Goal: Information Seeking & Learning: Learn about a topic

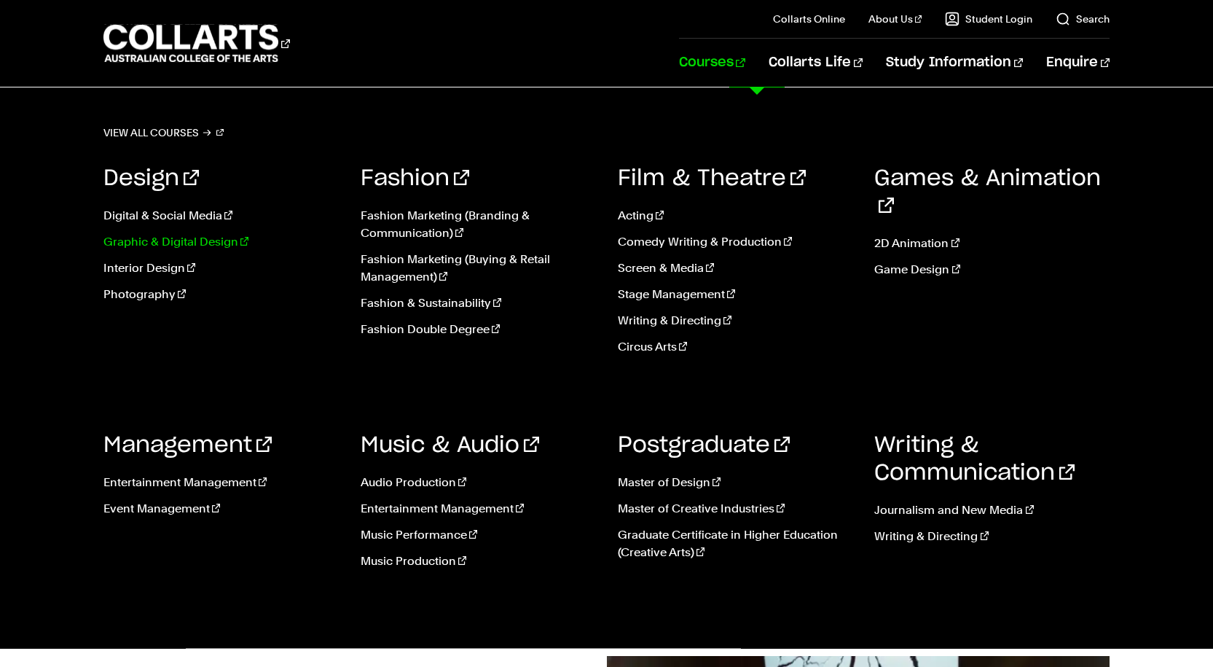
click at [141, 238] on link "Graphic & Digital Design" at bounding box center [220, 241] width 235 height 17
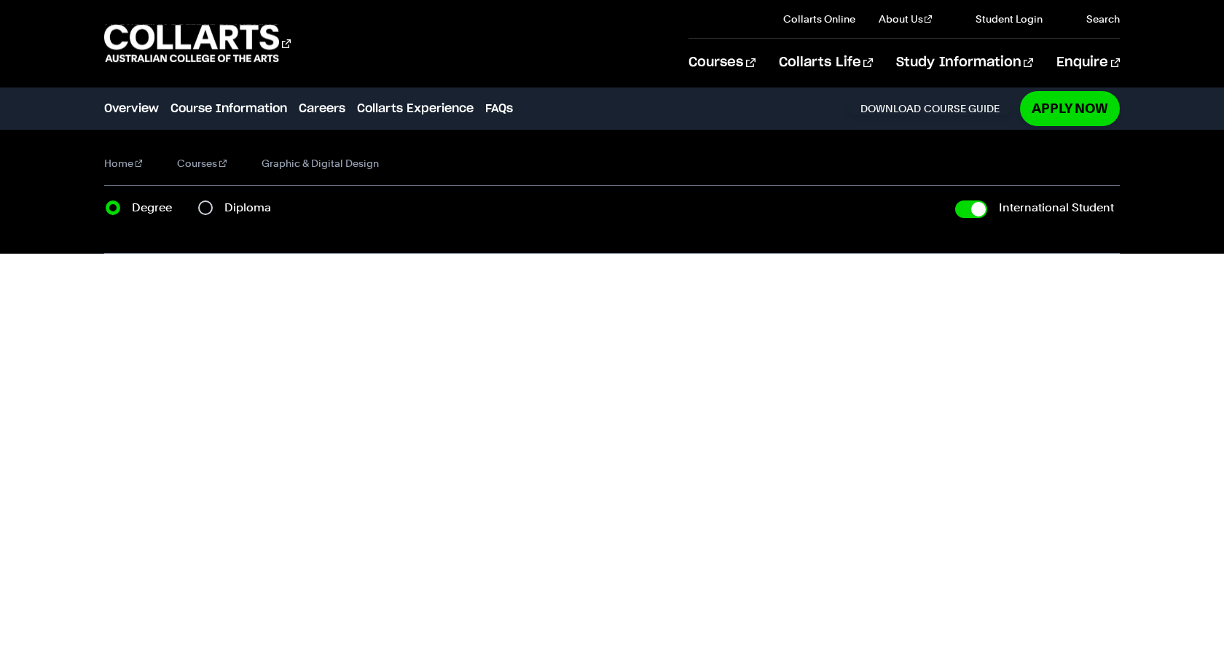
checkbox input "true"
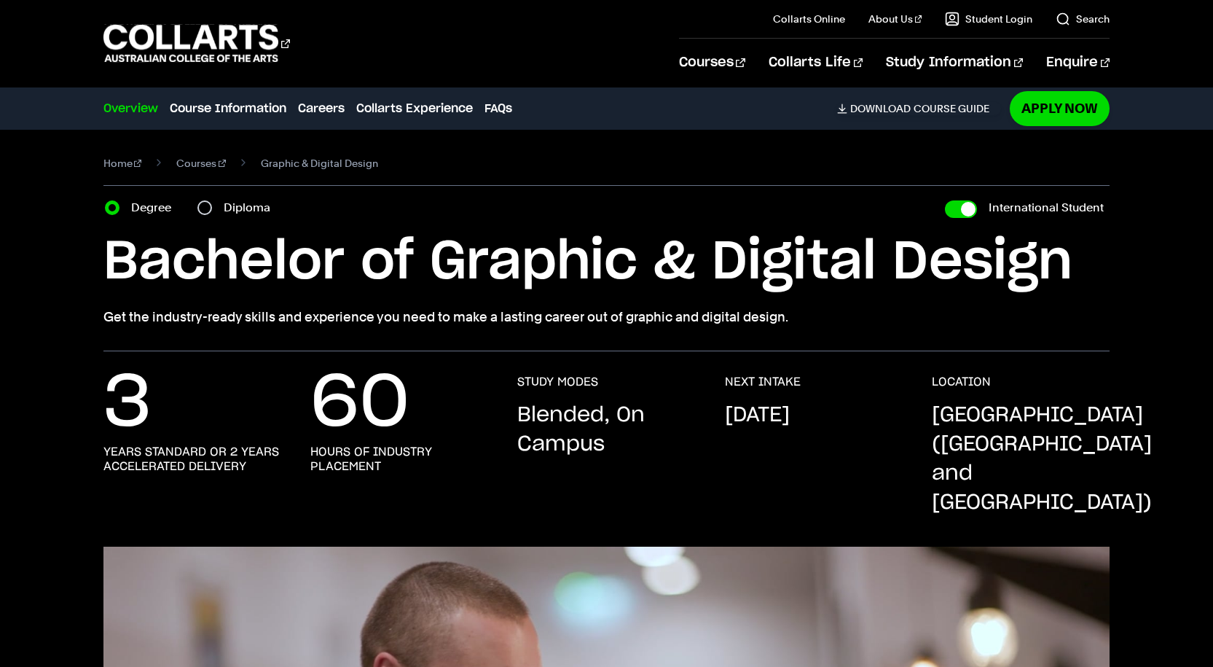
click at [968, 426] on p "[GEOGRAPHIC_DATA] ([GEOGRAPHIC_DATA] and [GEOGRAPHIC_DATA])" at bounding box center [1042, 459] width 220 height 117
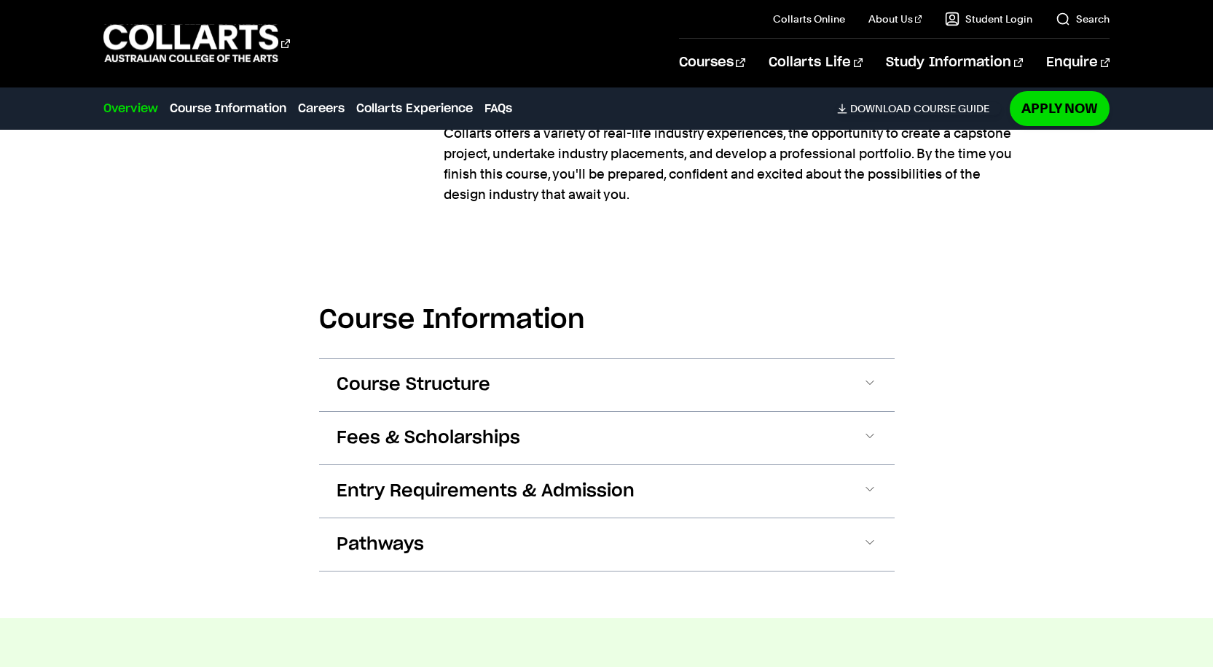
scroll to position [1457, 0]
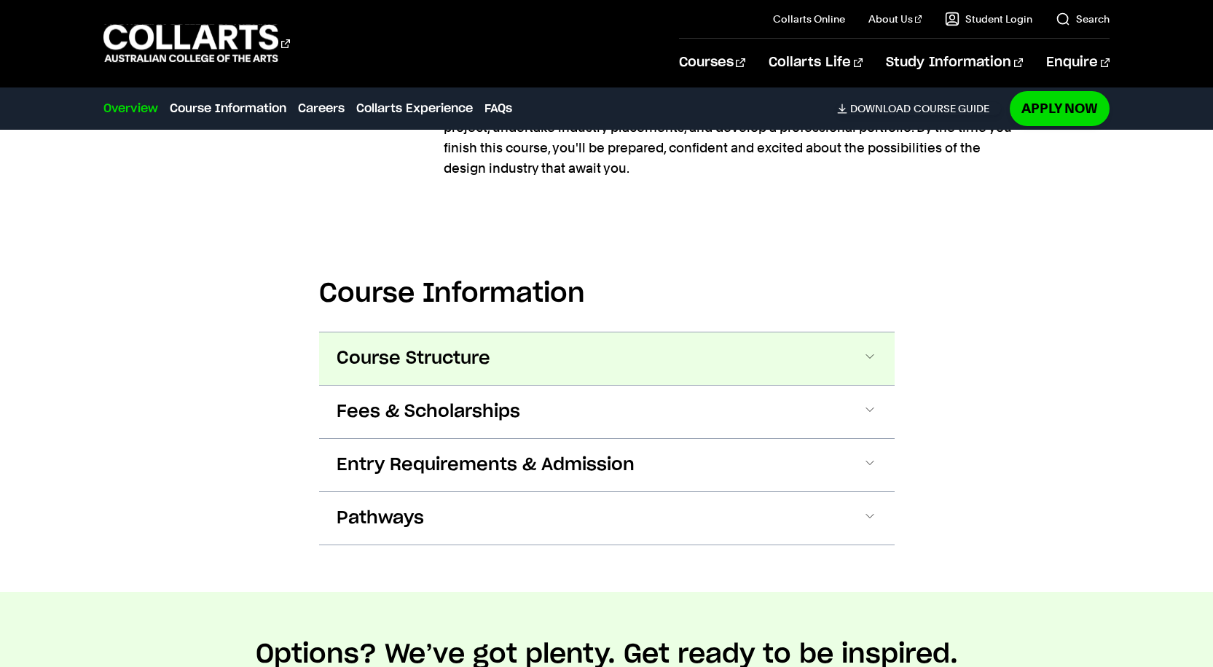
click at [521, 332] on button "Course Structure" at bounding box center [607, 358] width 576 height 52
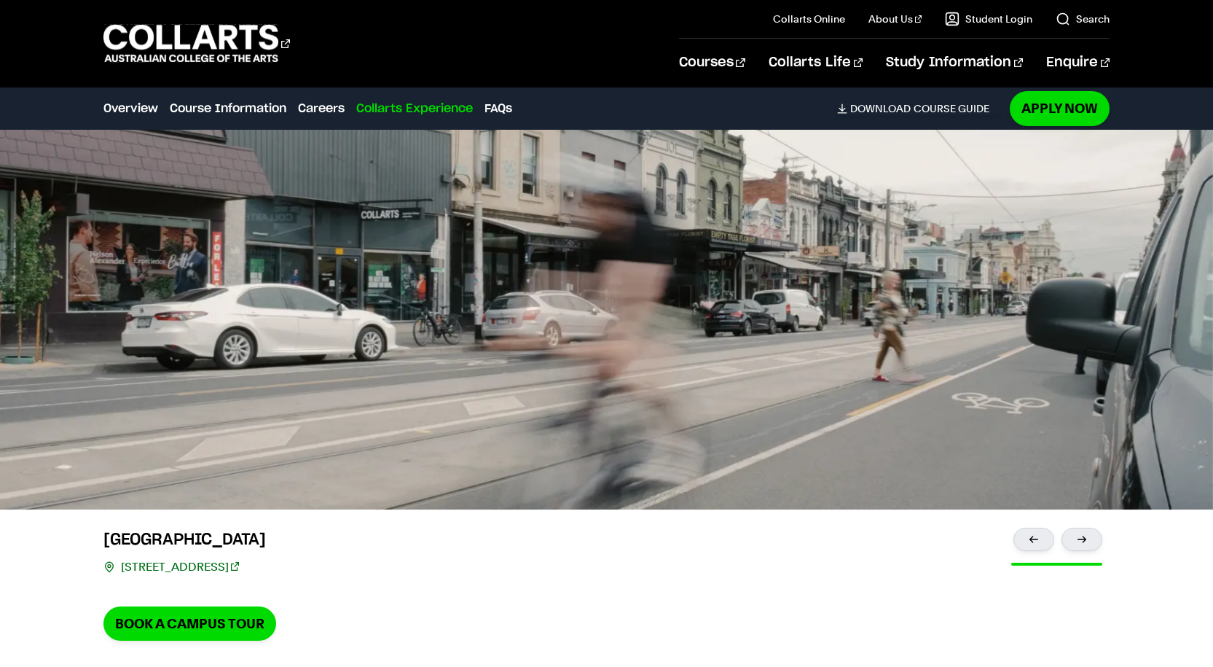
scroll to position [4909, 0]
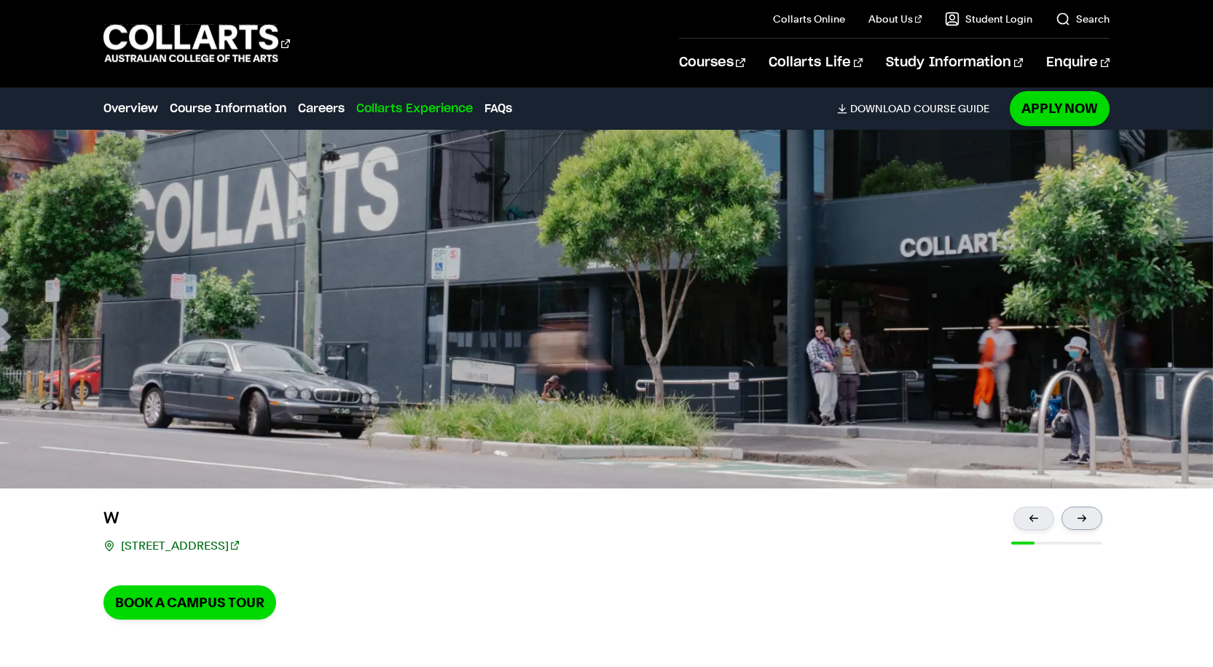
click at [1086, 506] on div at bounding box center [1082, 517] width 41 height 23
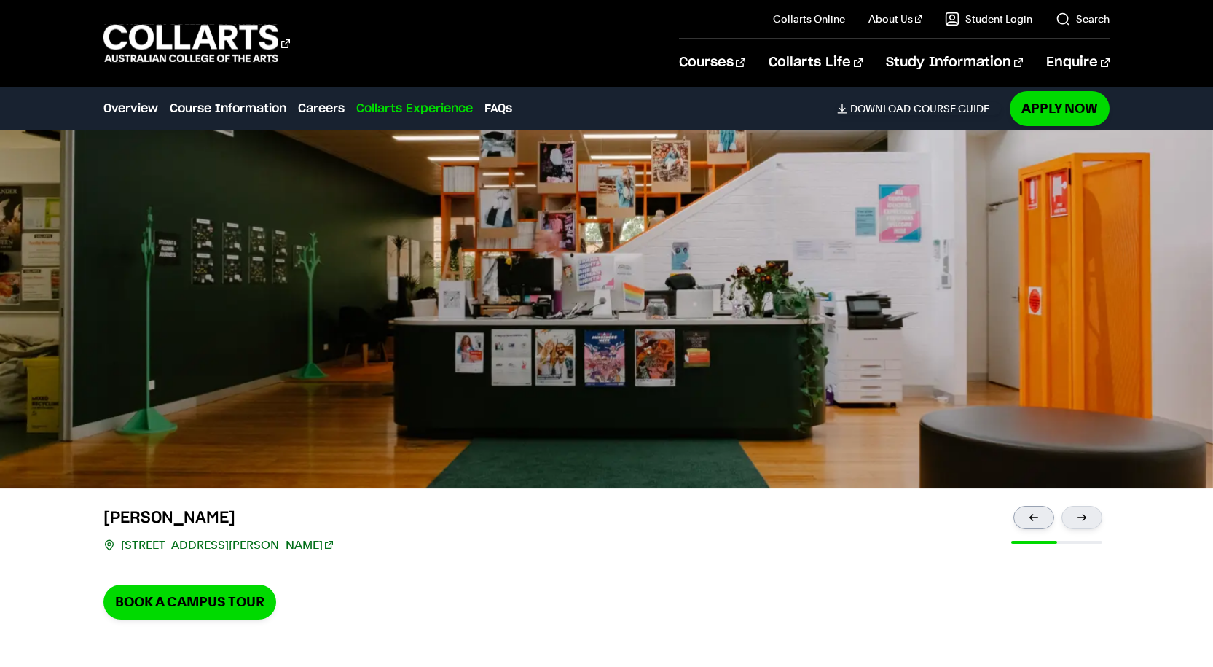
click at [1035, 506] on div at bounding box center [1034, 517] width 41 height 23
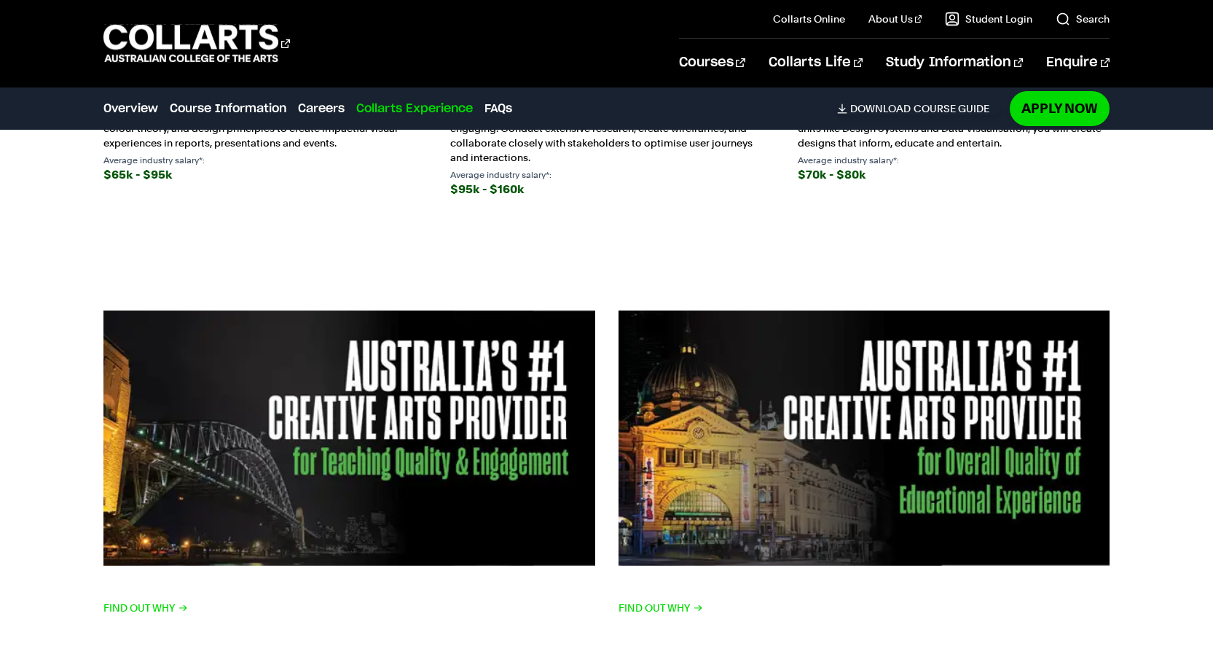
scroll to position [4191, 0]
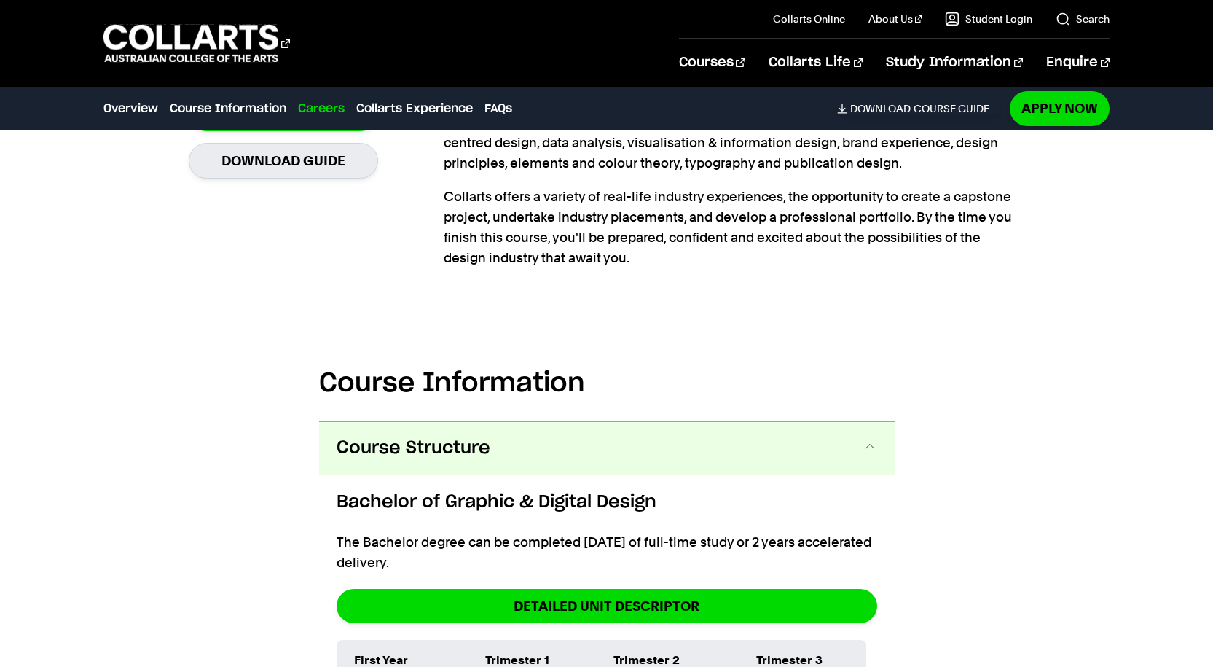
scroll to position [1276, 0]
